Goal: Information Seeking & Learning: Learn about a topic

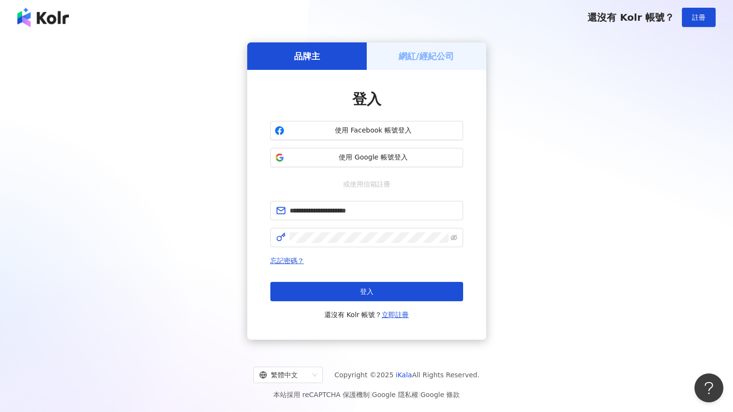
click at [387, 289] on button "登入" at bounding box center [366, 291] width 193 height 19
type input "**********"
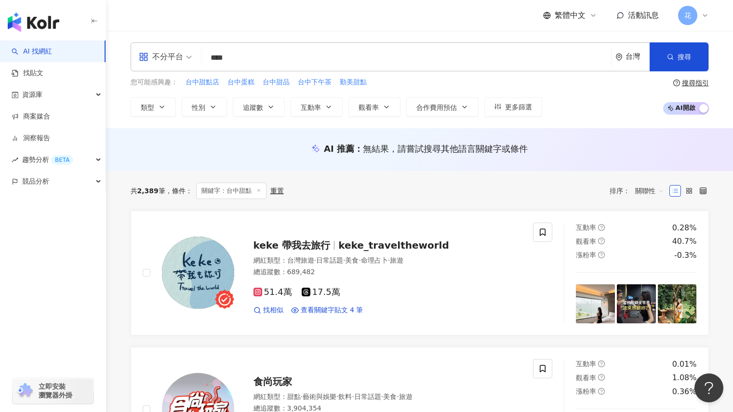
click at [258, 59] on input "****" at bounding box center [406, 58] width 402 height 18
type input "*"
type input "**"
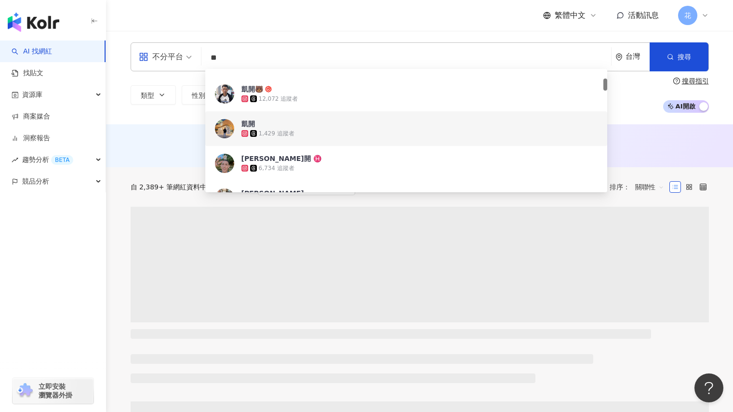
scroll to position [241, 0]
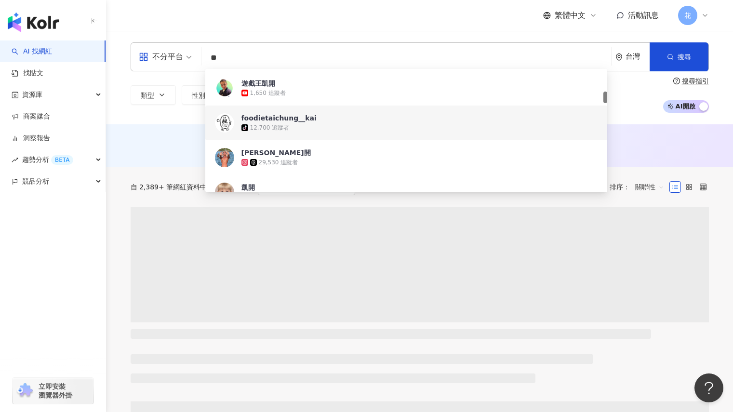
click at [284, 124] on div "12,700 追蹤者" at bounding box center [269, 128] width 39 height 8
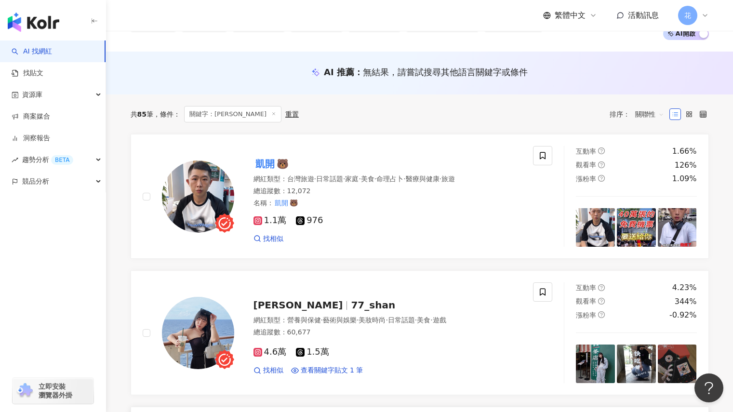
scroll to position [0, 0]
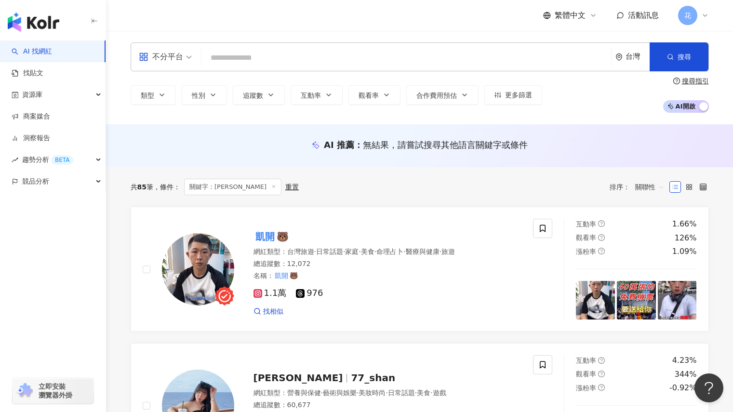
click at [242, 55] on input "search" at bounding box center [406, 58] width 402 height 18
type input "*"
type input "****"
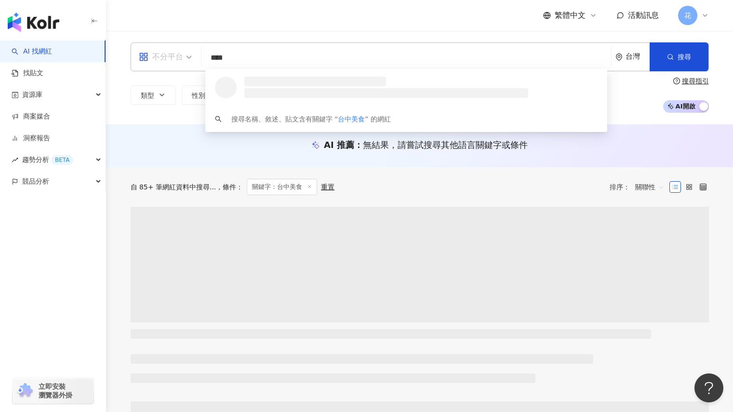
click at [192, 59] on div "不分平台" at bounding box center [165, 57] width 64 height 28
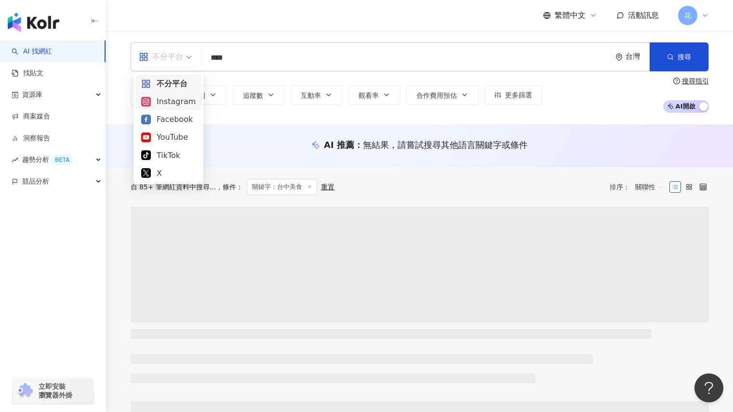
click at [183, 100] on div "Instagram" at bounding box center [168, 101] width 54 height 12
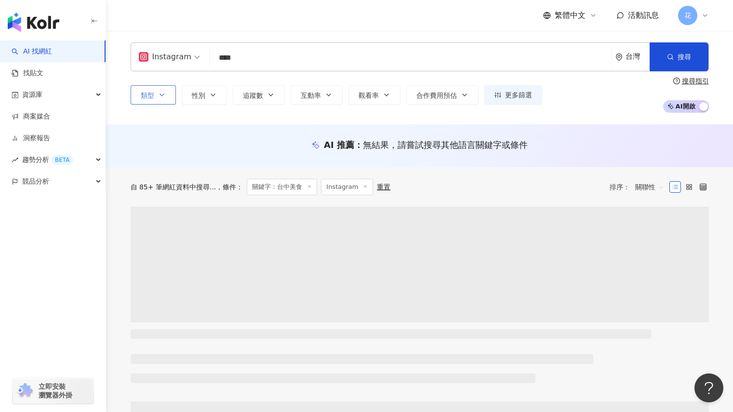
click at [161, 99] on icon "button" at bounding box center [162, 95] width 8 height 8
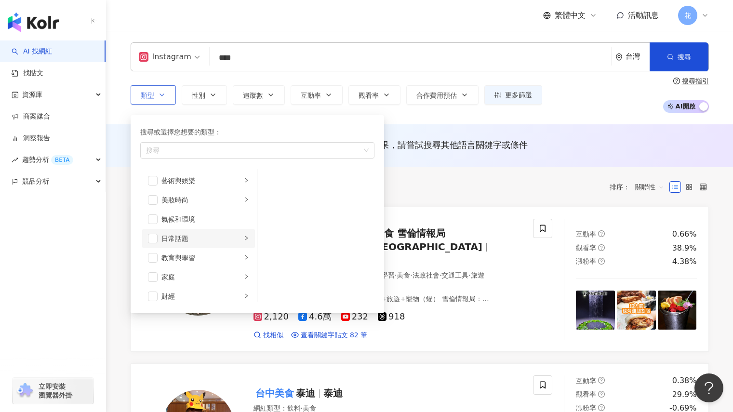
scroll to position [48, 0]
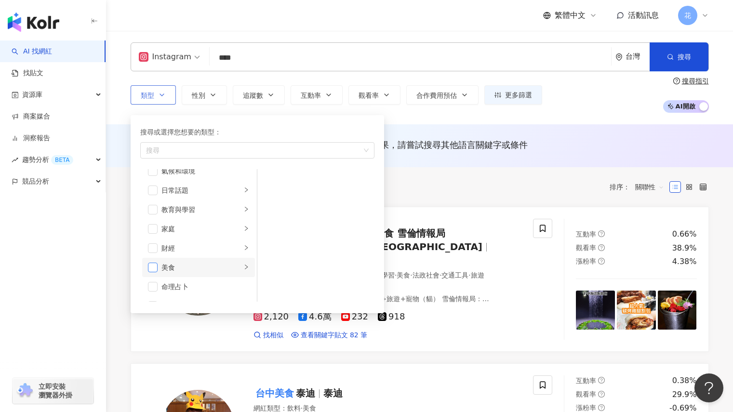
click at [155, 269] on span "button" at bounding box center [153, 267] width 10 height 10
click at [372, 183] on div "藝術與娛樂 美妝時尚 氣候和環境 日常話題 教育與學習 家庭 財經 美食 命理占卜 遊戲 法政社會 生活風格 影視娛樂 醫療與健康 寵物 攝影 感情 宗教 促…" at bounding box center [257, 235] width 234 height 132
click at [689, 55] on span "搜尋" at bounding box center [683, 57] width 13 height 8
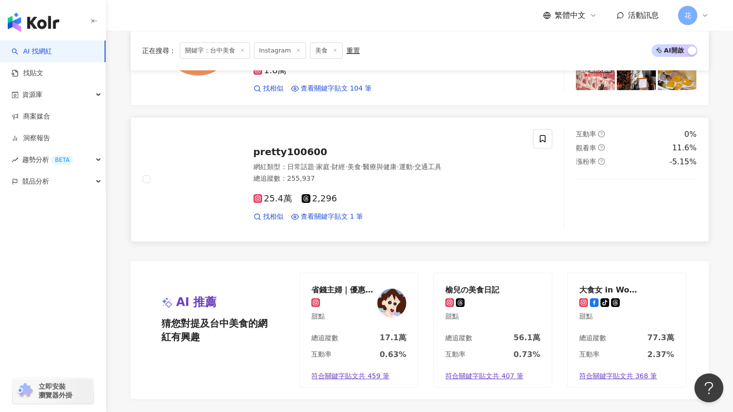
scroll to position [1734, 0]
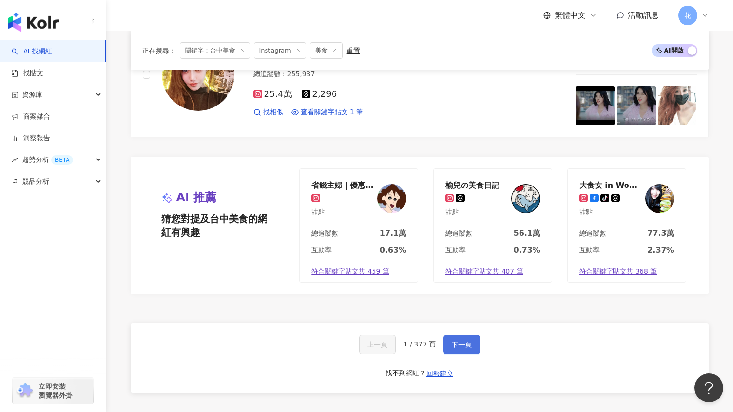
click at [459, 341] on span "下一頁" at bounding box center [461, 345] width 20 height 8
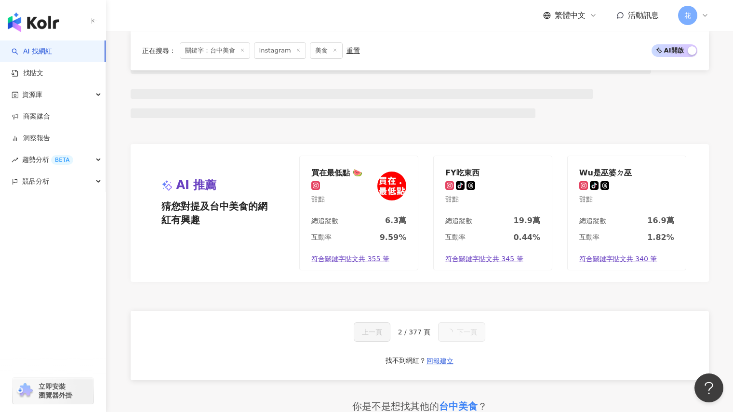
scroll to position [1706, 0]
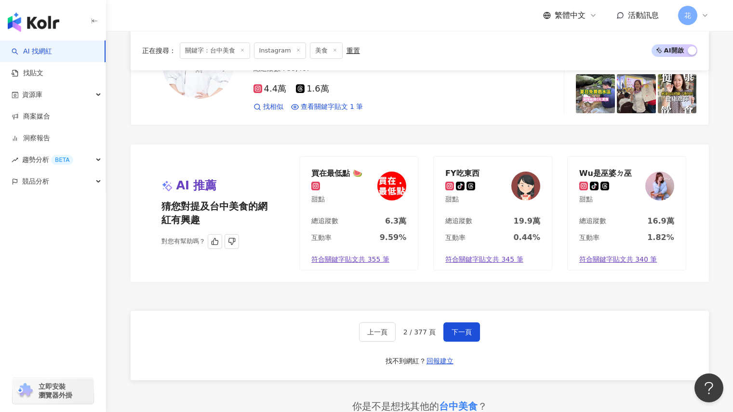
click at [524, 186] on img at bounding box center [525, 185] width 29 height 29
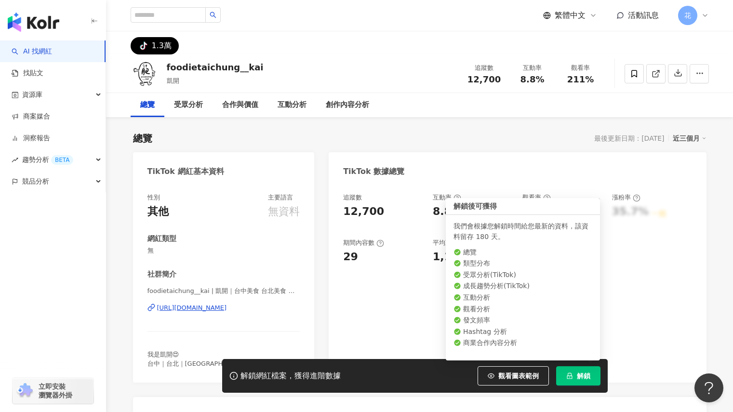
click at [571, 380] on button "解鎖" at bounding box center [578, 375] width 44 height 19
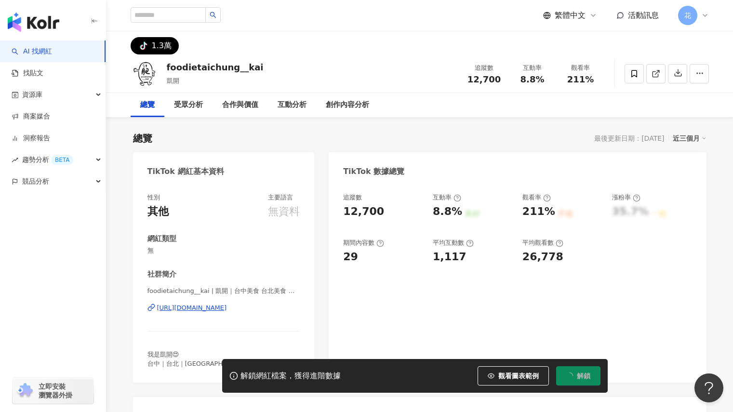
click at [646, 334] on div "追蹤數 12,700 互動率 8.8% 良好 觀看率 211% 不佳 漲粉率 35.7% 一般 期間內容數 29 平均互動數 1,117 平均觀看數 26,7…" at bounding box center [516, 283] width 377 height 199
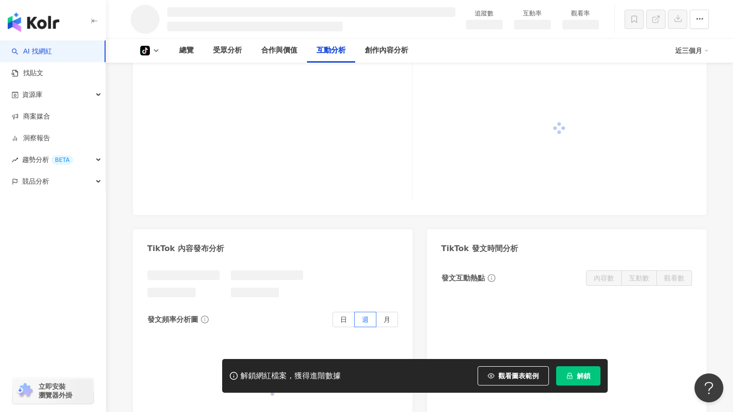
scroll to position [848, 0]
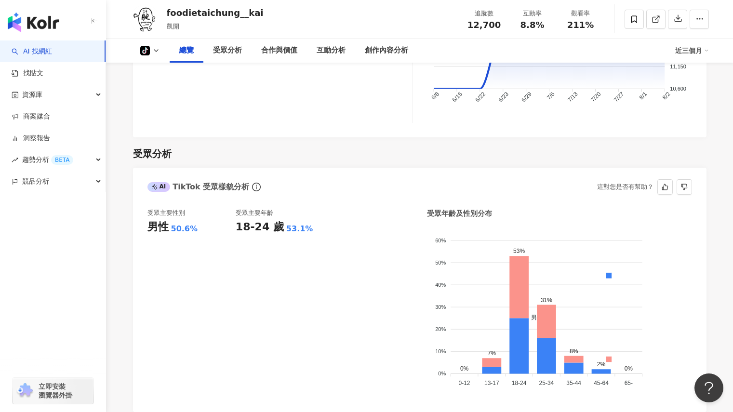
scroll to position [305, 0]
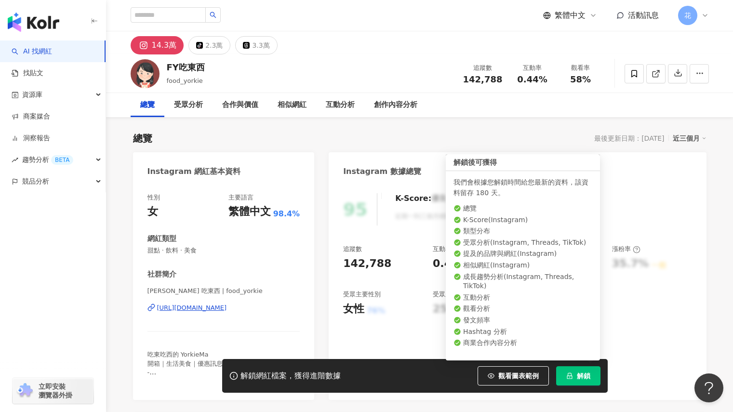
click at [582, 384] on button "解鎖" at bounding box center [578, 375] width 44 height 19
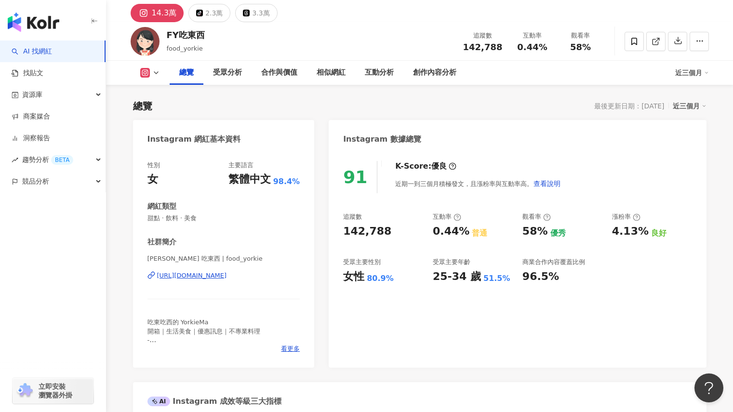
scroll to position [48, 0]
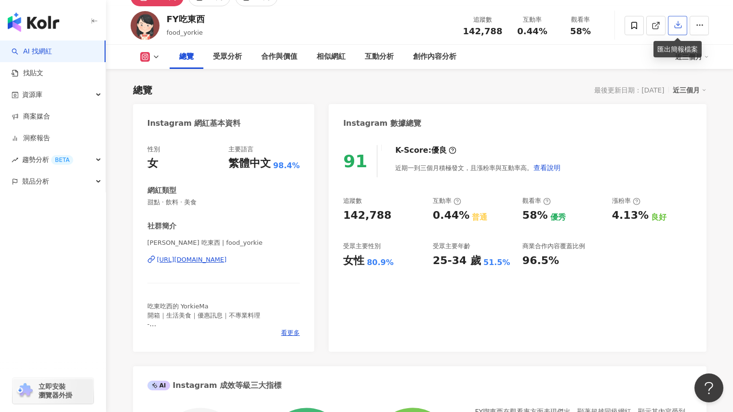
click at [675, 26] on icon "button" at bounding box center [677, 24] width 9 height 9
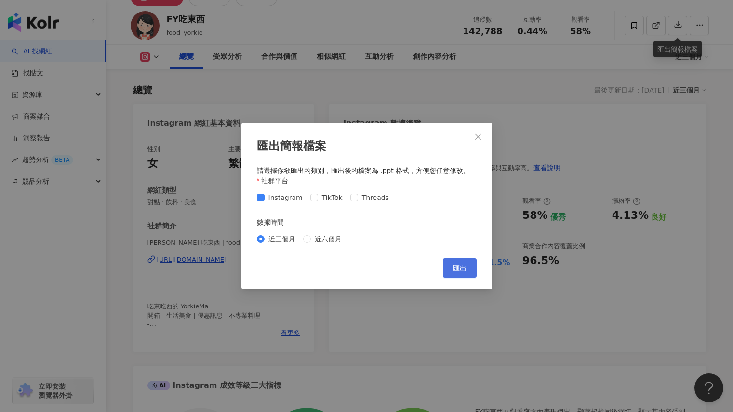
click at [459, 271] on span "匯出" at bounding box center [459, 268] width 13 height 8
click at [477, 138] on icon "close" at bounding box center [478, 137] width 8 height 8
